Goal: Task Accomplishment & Management: Complete application form

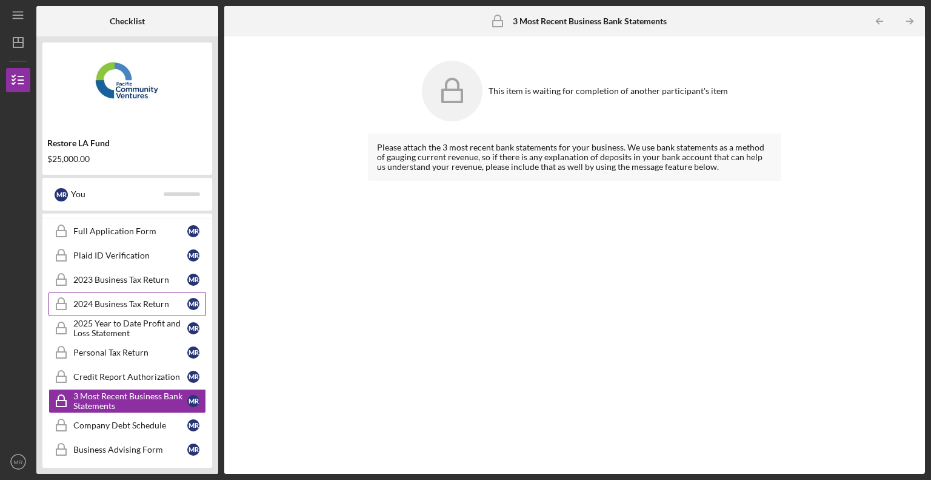
scroll to position [175, 0]
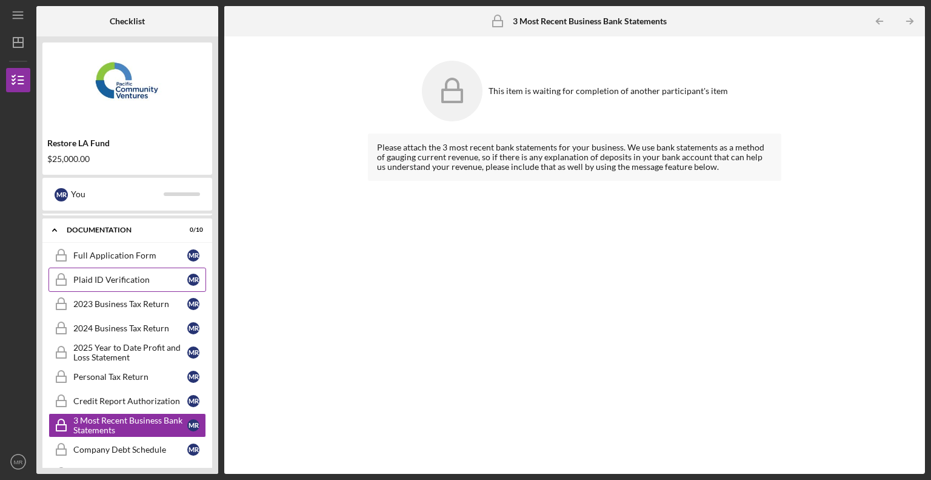
click at [140, 281] on div "Plaid ID Verification" at bounding box center [130, 280] width 114 height 10
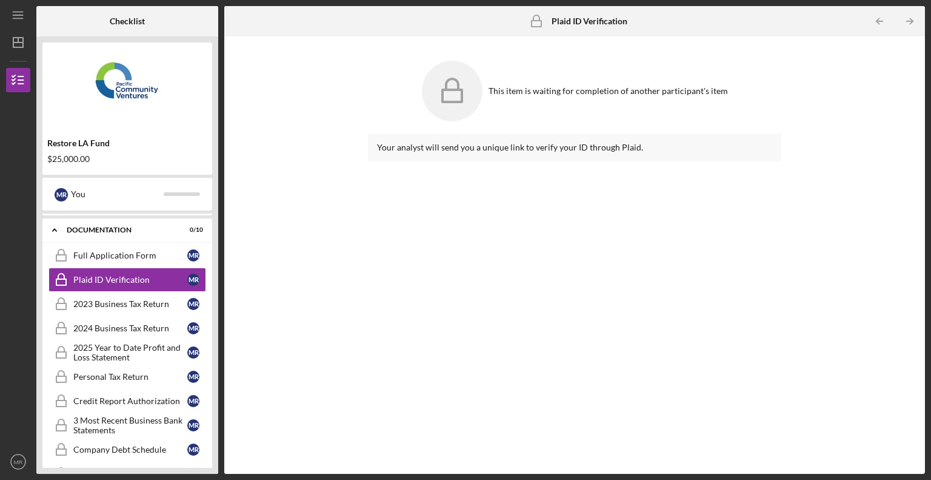
click at [480, 147] on div "Your analyst will send you a unique link to verify your ID through Plaid." at bounding box center [574, 147] width 395 height 10
click at [457, 147] on div "Your analyst will send you a unique link to verify your ID through Plaid." at bounding box center [574, 147] width 395 height 10
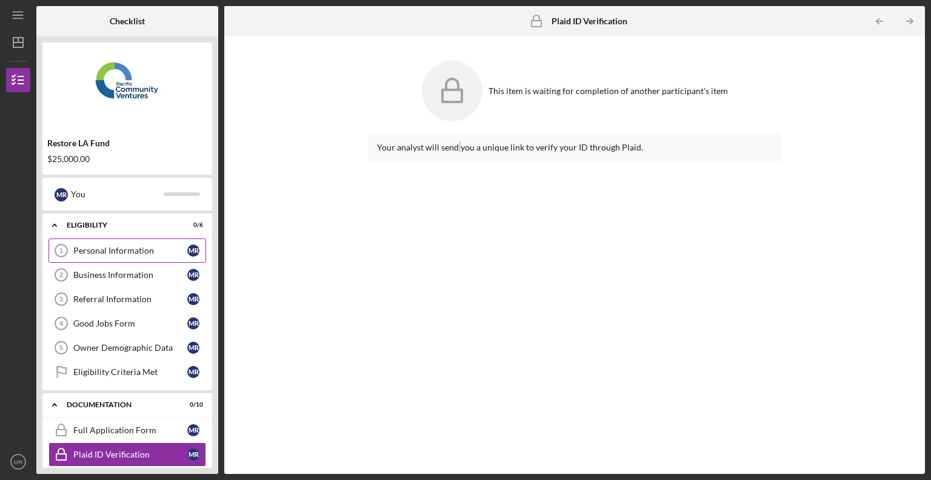
click at [126, 249] on div "Personal Information" at bounding box center [130, 251] width 114 height 10
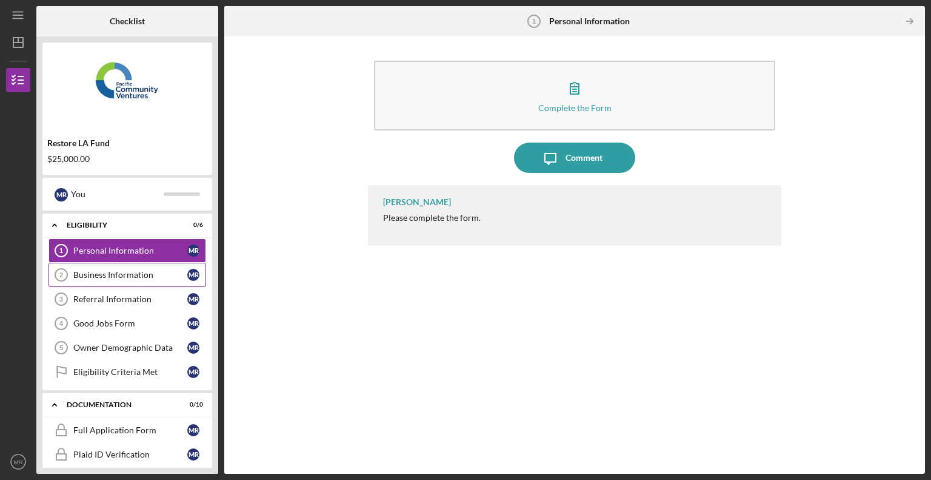
click at [119, 270] on div "Business Information" at bounding box center [130, 275] width 114 height 10
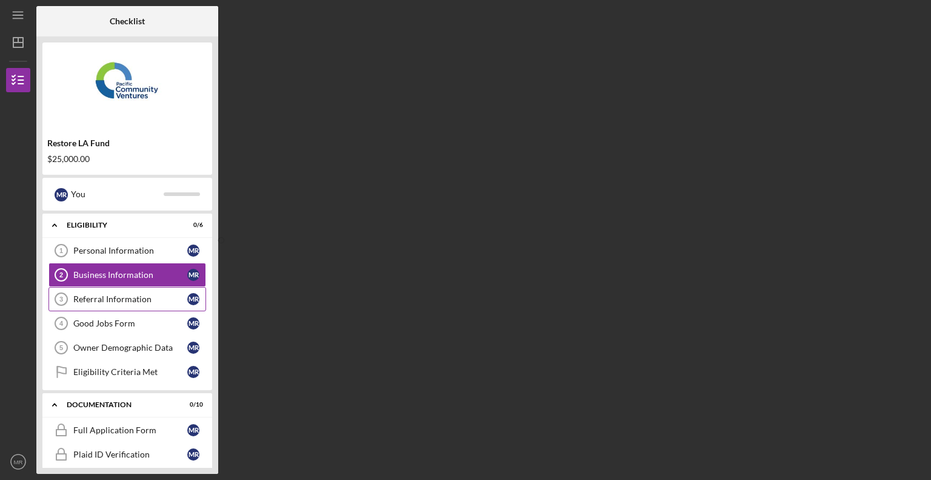
click at [132, 303] on div "Referral Information" at bounding box center [130, 299] width 114 height 10
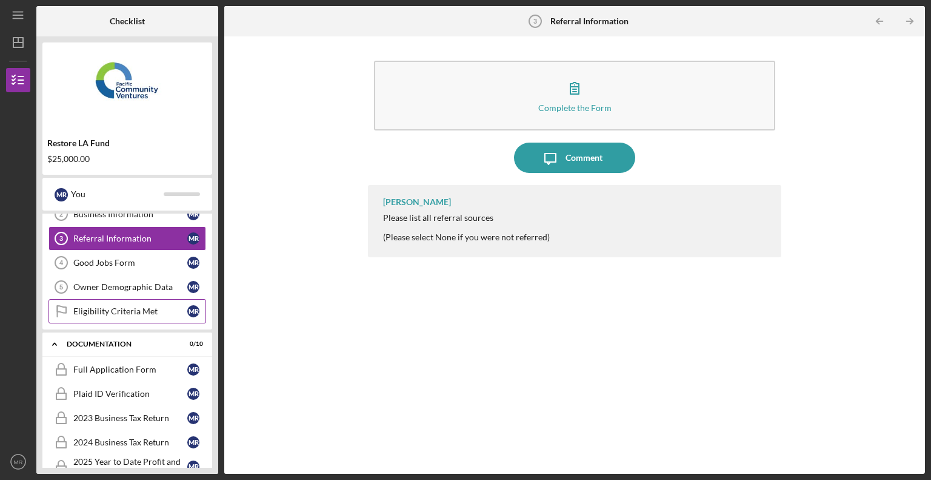
scroll to position [121, 0]
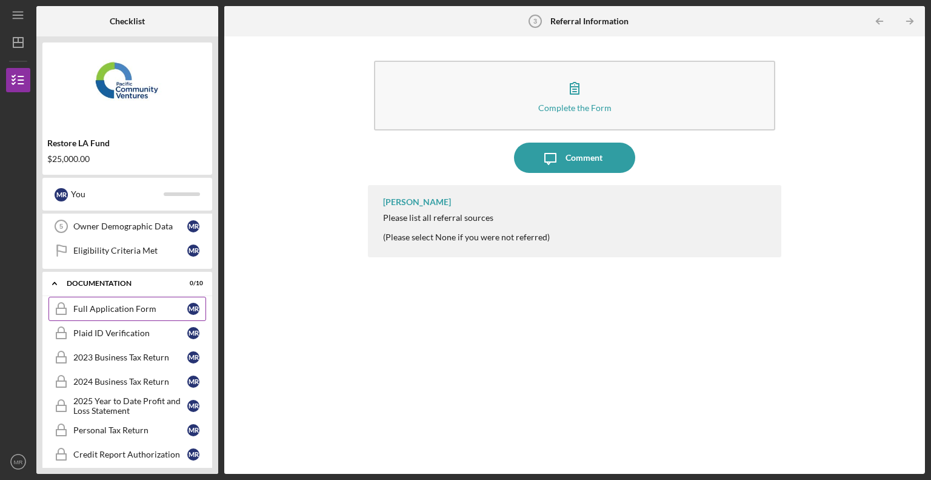
click at [122, 311] on div "Full Application Form" at bounding box center [130, 309] width 114 height 10
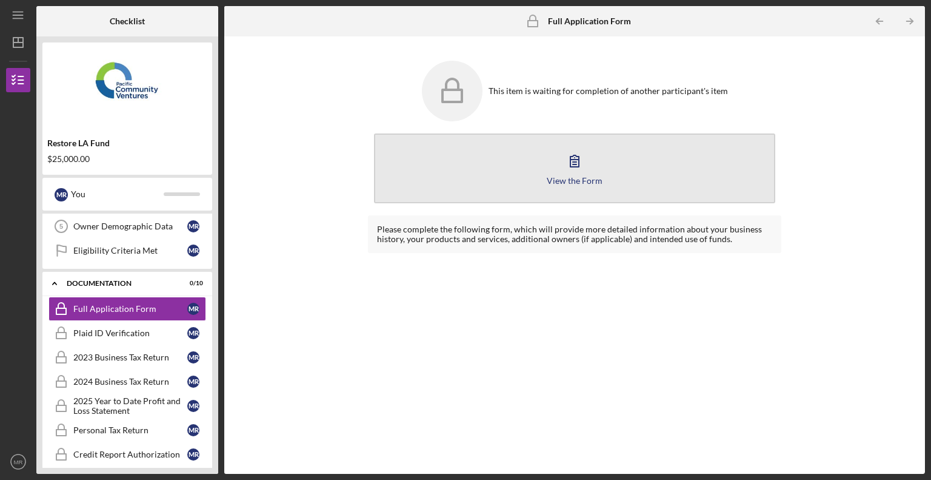
click at [580, 159] on icon "button" at bounding box center [575, 161] width 30 height 30
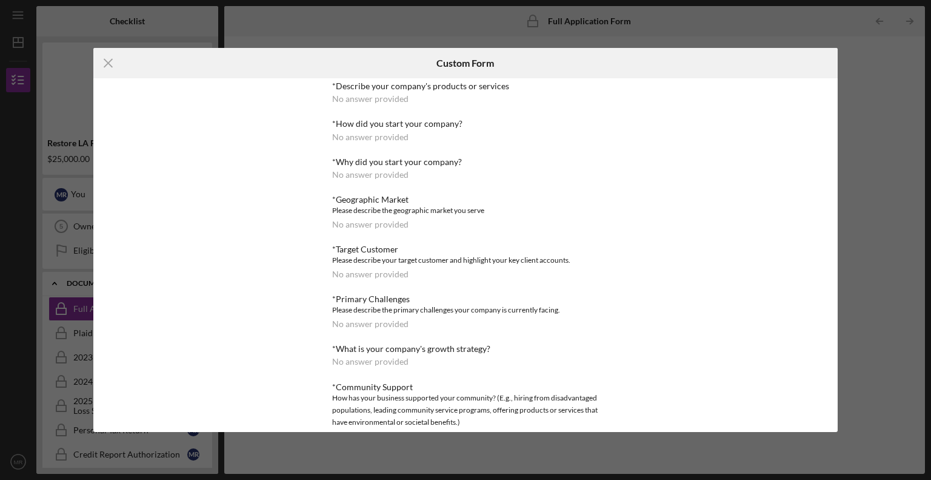
scroll to position [364, 0]
click at [378, 172] on div "No answer provided" at bounding box center [370, 174] width 76 height 10
click at [376, 133] on div "No answer provided" at bounding box center [370, 136] width 76 height 10
drag, startPoint x: 376, startPoint y: 138, endPoint x: 377, endPoint y: 146, distance: 8.0
click at [376, 138] on div "No answer provided" at bounding box center [370, 136] width 76 height 10
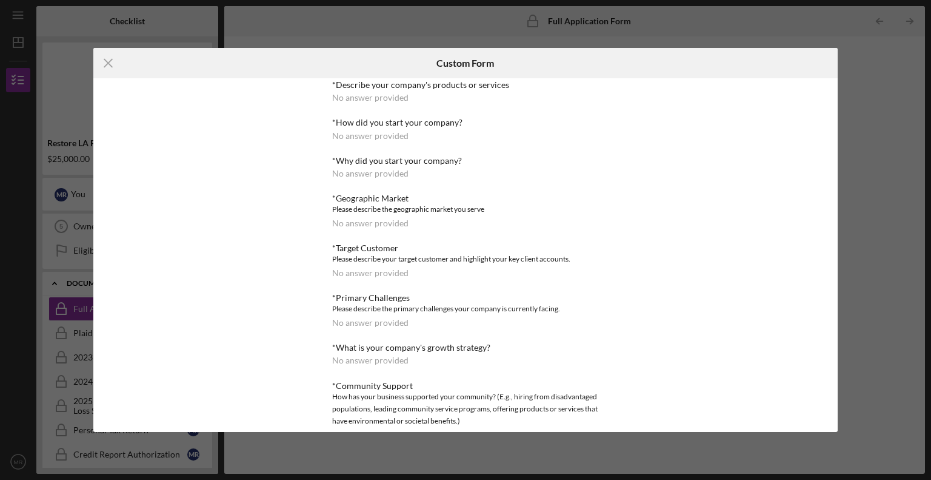
click at [354, 140] on div "No answer provided" at bounding box center [370, 136] width 76 height 10
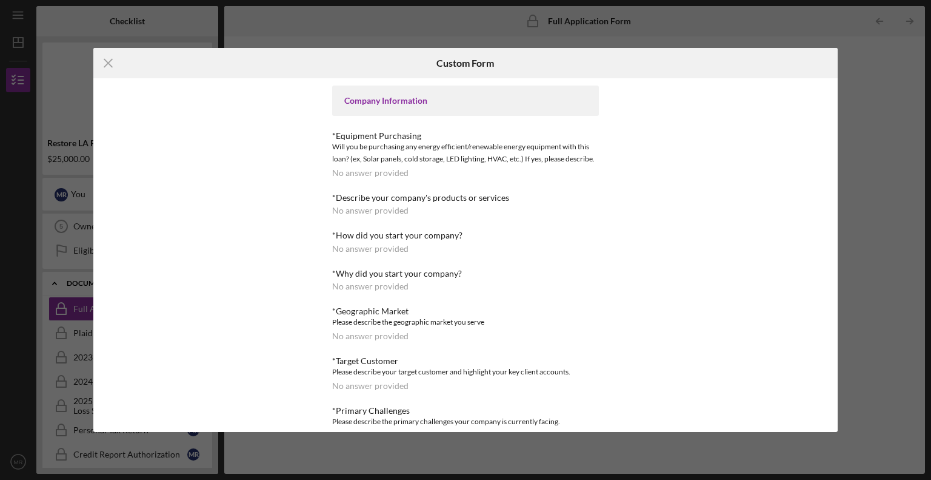
scroll to position [243, 0]
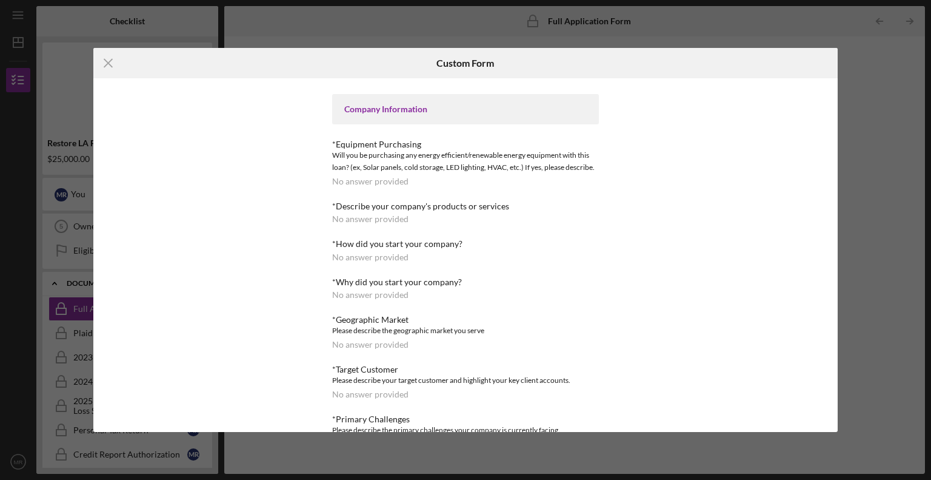
click at [381, 170] on div "Will you be purchasing any energy efficient/renewable energy equipment with thi…" at bounding box center [465, 161] width 267 height 24
click at [383, 192] on div "*Use of Proceeds No answer provided Loan Request *Requested Loan Amount No answ…" at bounding box center [465, 394] width 267 height 1104
click at [383, 176] on div "No answer provided" at bounding box center [370, 181] width 76 height 10
click at [380, 181] on div "No answer provided" at bounding box center [370, 181] width 76 height 10
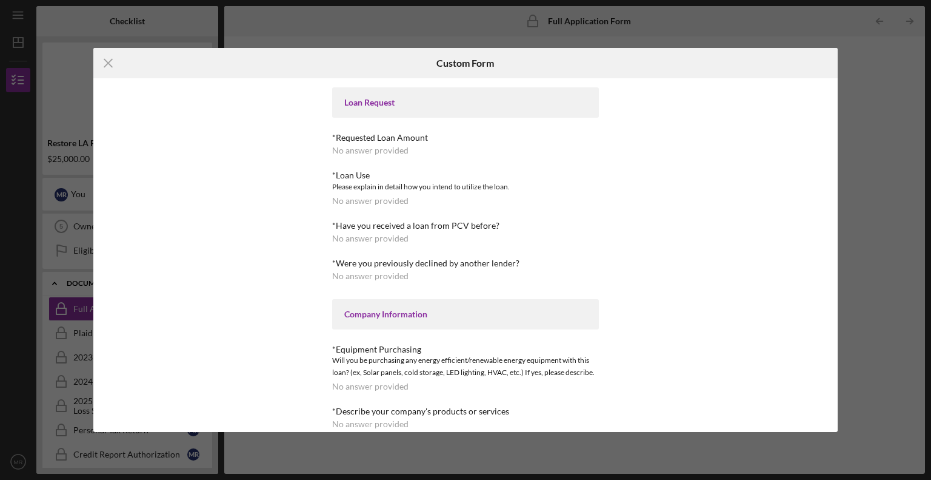
scroll to position [0, 0]
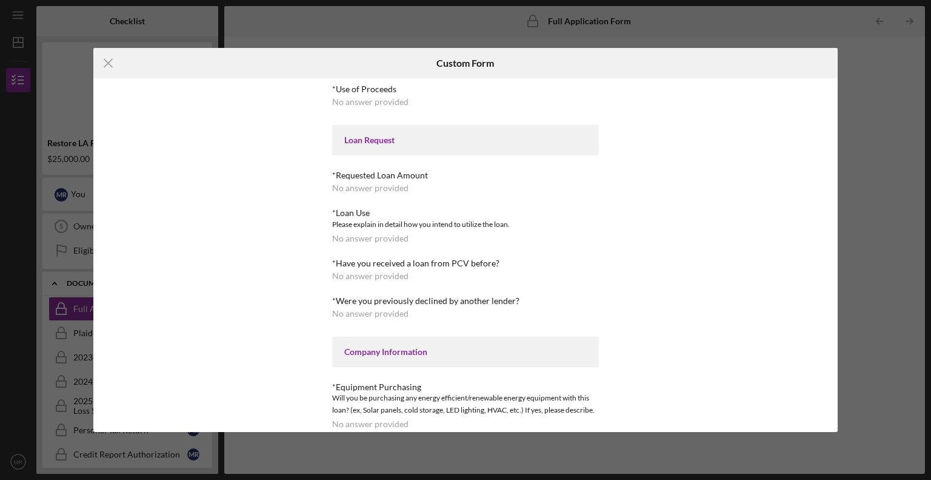
click at [380, 138] on div "Loan Request" at bounding box center [465, 140] width 243 height 10
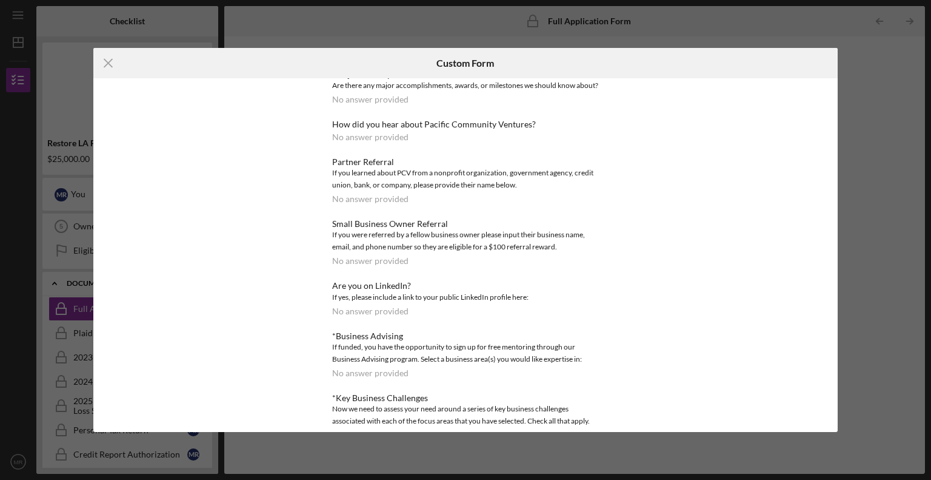
scroll to position [775, 0]
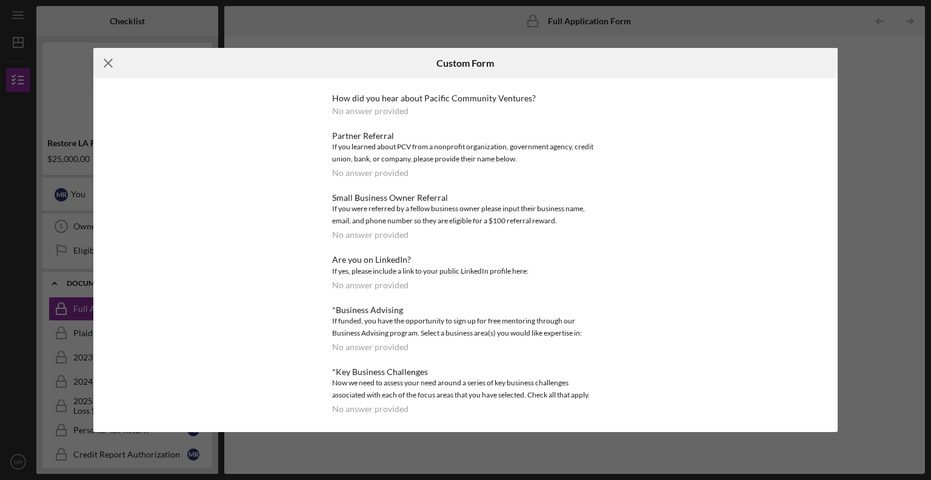
click at [106, 67] on icon "Icon/Menu Close" at bounding box center [108, 63] width 30 height 30
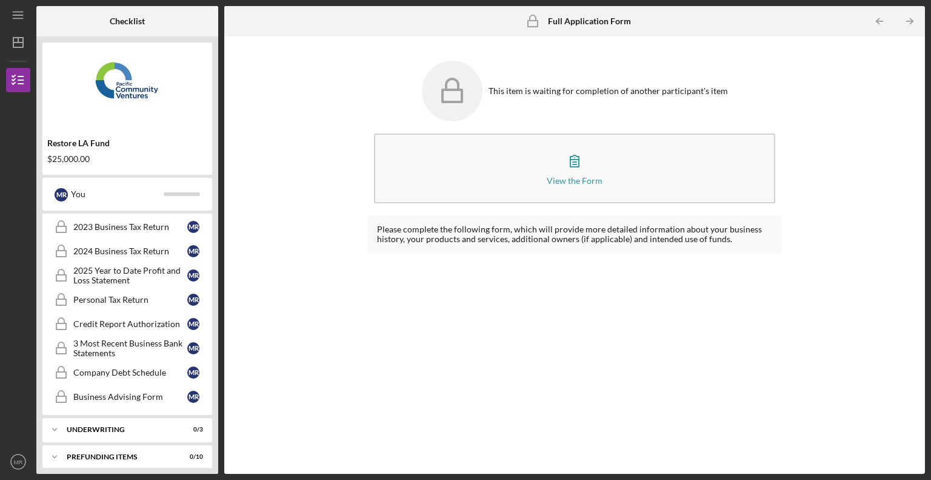
scroll to position [255, 0]
